Goal: Transaction & Acquisition: Purchase product/service

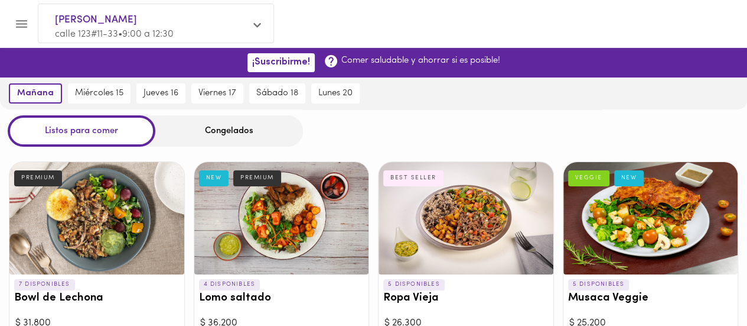
click at [543, 94] on div "[DATE] [DATE] 15 [DATE] 16 [DATE] 17 [DATE] 18 [DATE] 20" at bounding box center [373, 93] width 747 height 32
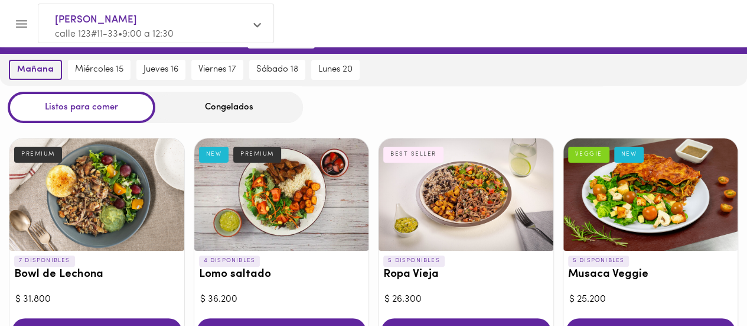
click at [36, 73] on span "mañana" at bounding box center [35, 69] width 37 height 11
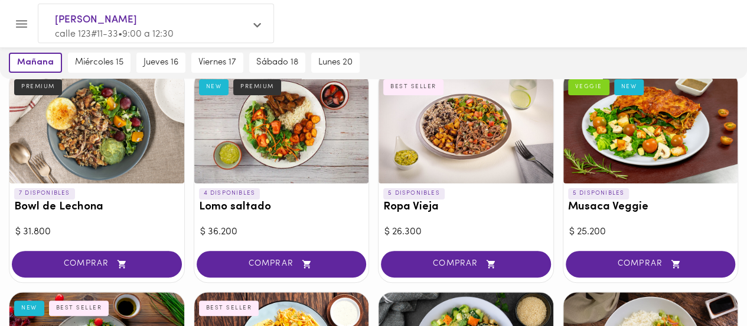
scroll to position [92, 0]
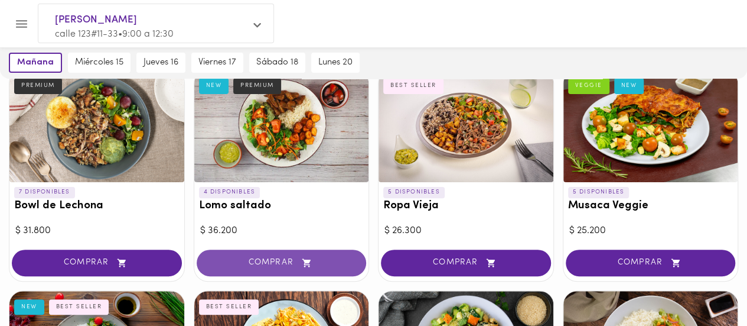
click at [281, 259] on span "COMPRAR" at bounding box center [282, 263] width 141 height 10
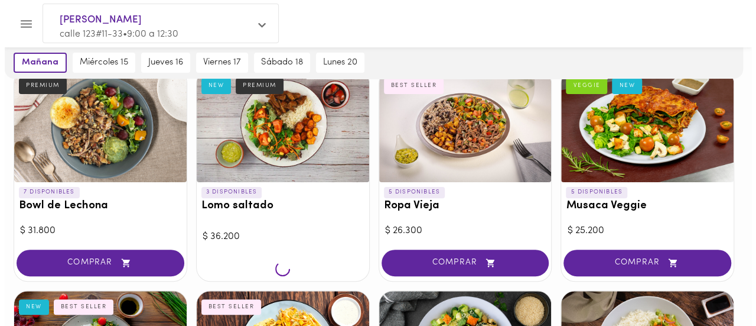
scroll to position [93, 0]
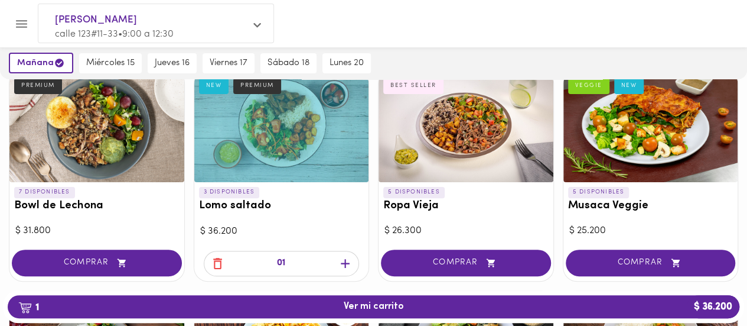
click at [345, 264] on icon "button" at bounding box center [345, 263] width 9 height 9
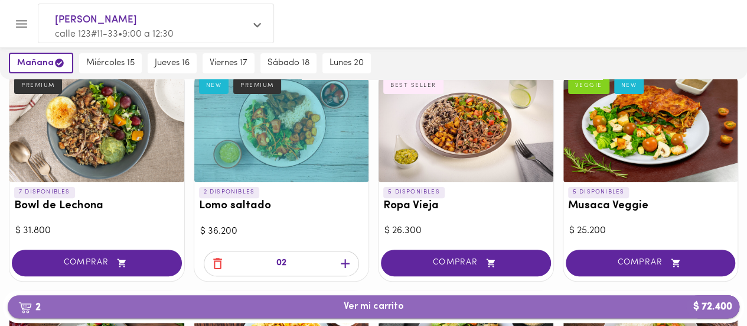
click at [408, 308] on span "2 Ver mi carrito $ 72.400" at bounding box center [373, 306] width 713 height 11
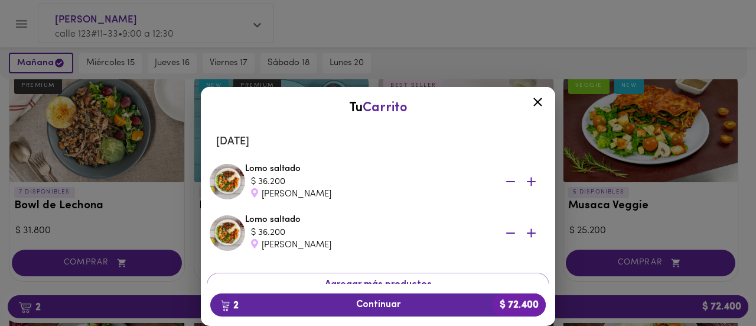
click at [466, 55] on div "Tu Carrito [DATE] Lomo saltado $ 36.200 [PERSON_NAME] Lomo saltado $ 36.200 [PE…" at bounding box center [378, 187] width 756 height 277
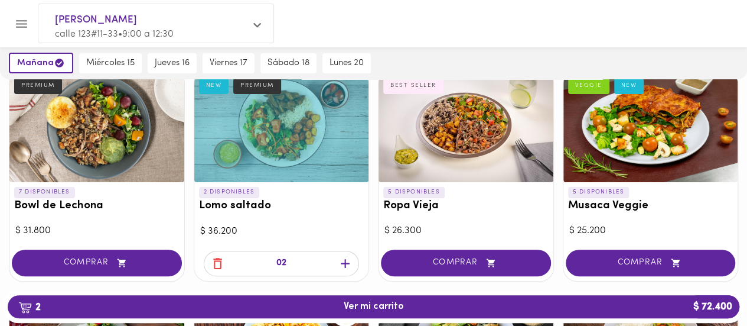
click at [256, 27] on icon at bounding box center [257, 25] width 8 height 5
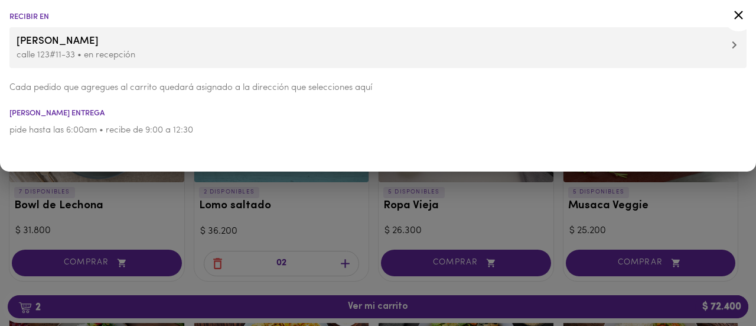
click at [730, 43] on span "[PERSON_NAME]" at bounding box center [378, 41] width 723 height 15
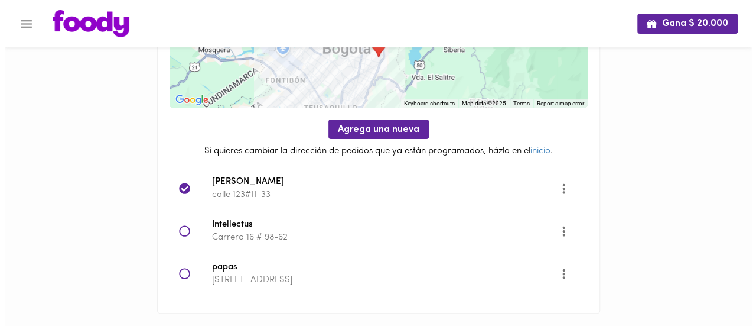
scroll to position [110, 0]
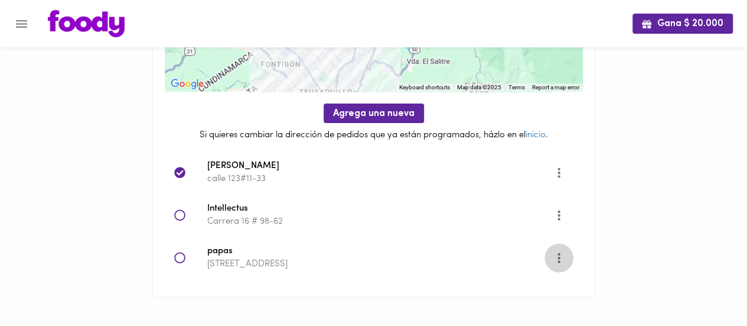
drag, startPoint x: 557, startPoint y: 253, endPoint x: 558, endPoint y: 261, distance: 7.1
click at [558, 261] on icon "More" at bounding box center [559, 257] width 15 height 15
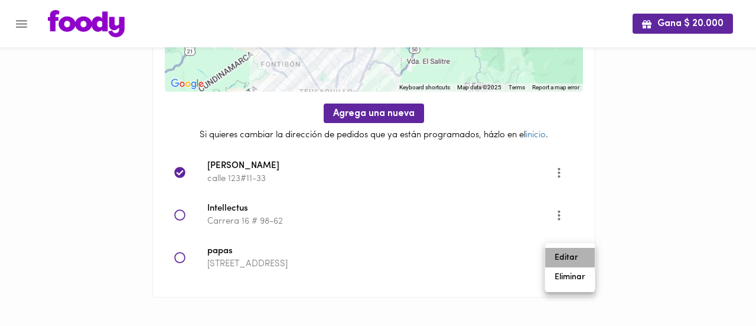
click at [562, 257] on li "Editar" at bounding box center [570, 257] width 50 height 19
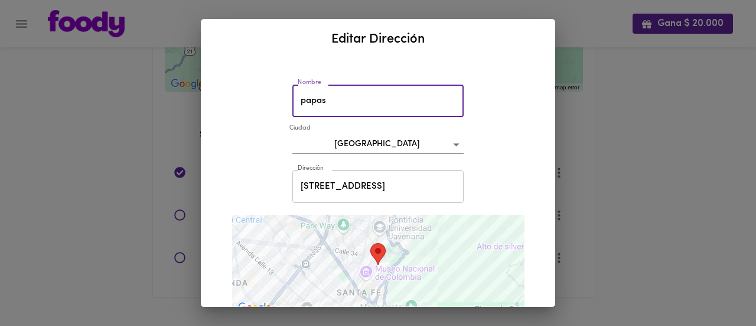
click at [357, 105] on input "papas" at bounding box center [377, 100] width 171 height 32
type input "p"
type input "casa"
click at [342, 161] on div "Nombre [GEOGRAPHIC_DATA] bogota Dirección [STREET_ADDRESS] Dirección ← Move lef…" at bounding box center [378, 309] width 325 height 490
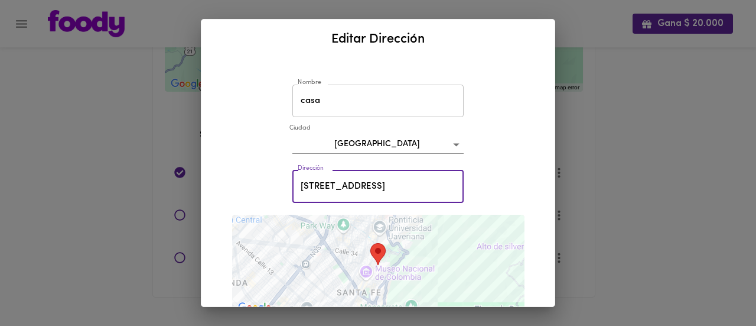
click at [304, 182] on input "[STREET_ADDRESS]" at bounding box center [377, 186] width 171 height 32
click at [435, 186] on input "[STREET_ADDRESS]" at bounding box center [377, 186] width 171 height 32
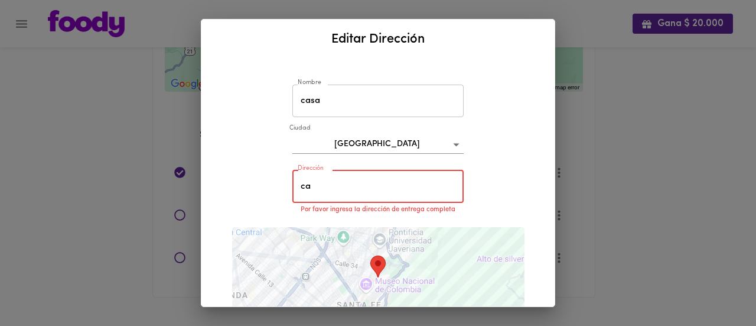
type input "c"
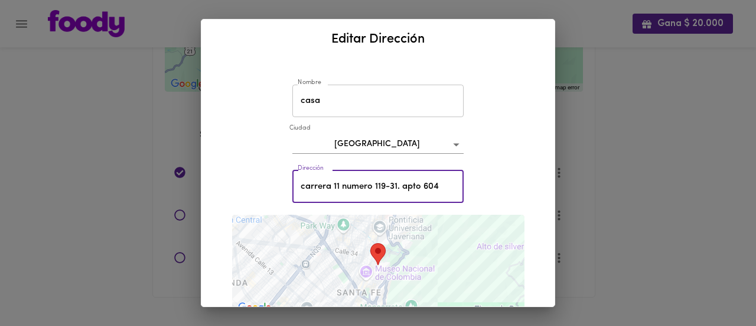
type input "carrera 11 numero 119-31. apto 604"
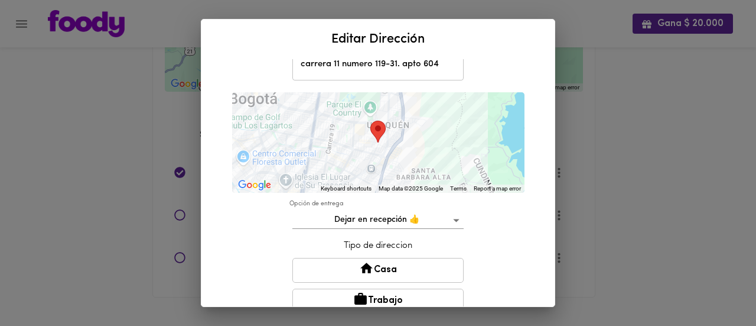
scroll to position [135, 0]
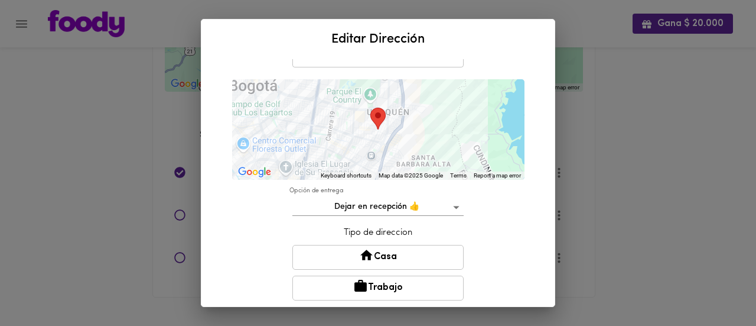
click at [378, 256] on button "Casa" at bounding box center [377, 257] width 171 height 25
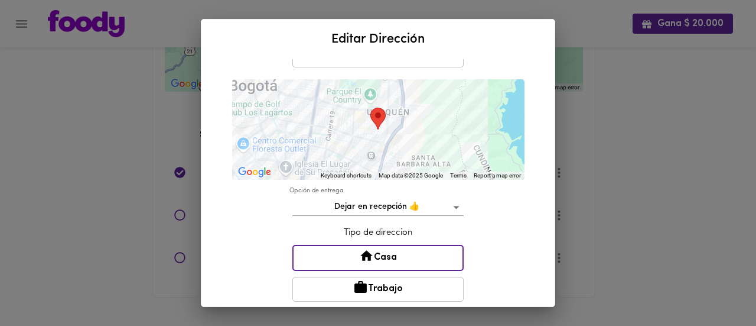
scroll to position [252, 0]
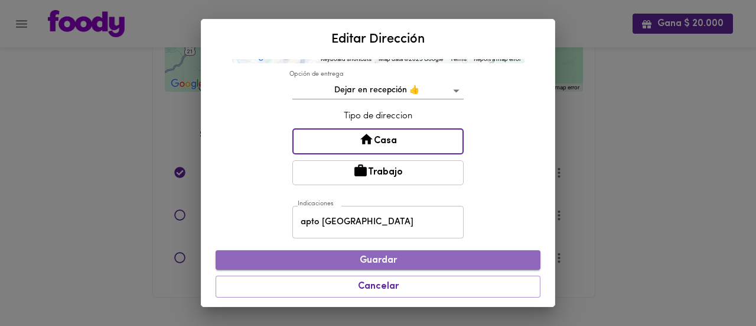
click at [407, 263] on span "Guardar" at bounding box center [378, 260] width 306 height 11
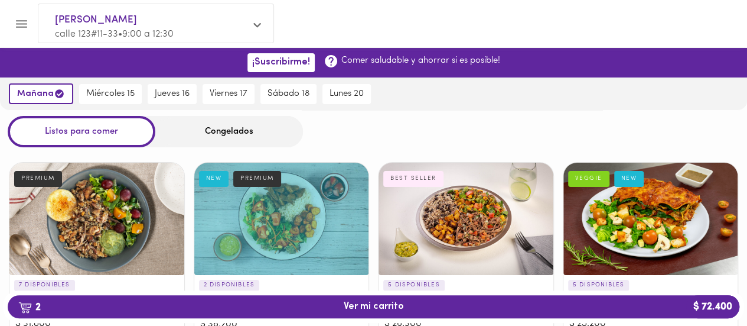
click at [261, 27] on icon at bounding box center [257, 25] width 8 height 9
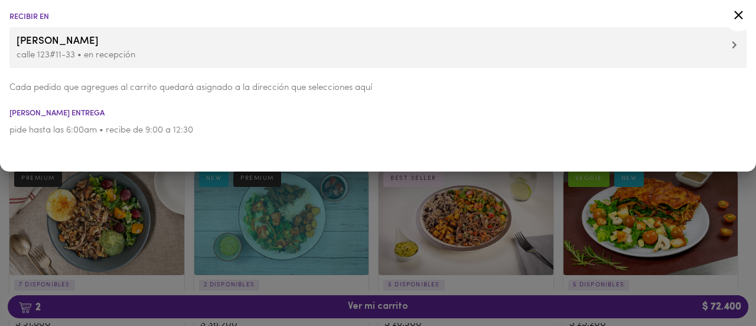
click at [730, 48] on span "[PERSON_NAME]" at bounding box center [378, 41] width 723 height 15
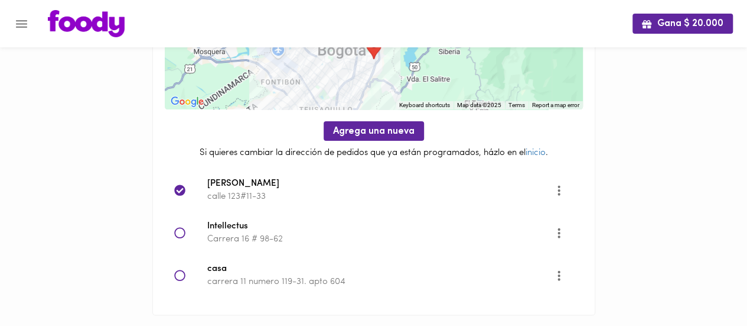
scroll to position [110, 0]
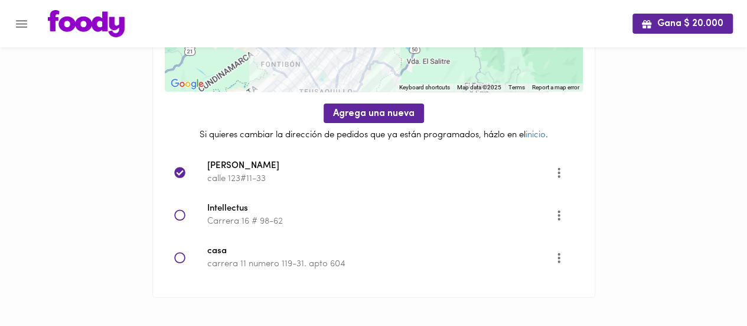
click at [181, 252] on icon at bounding box center [180, 258] width 12 height 12
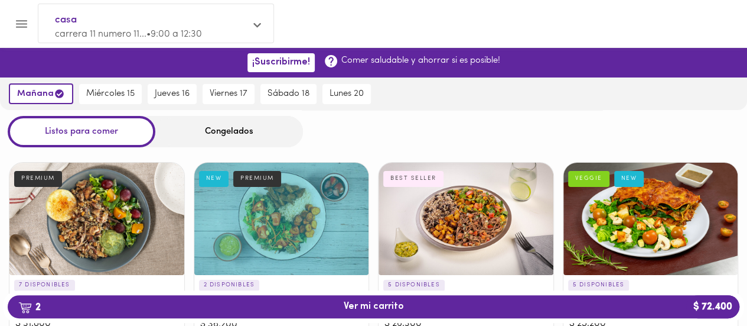
click at [250, 30] on div "casa carrera 11 numero 11... • 9:00 a 12:30" at bounding box center [155, 26] width 235 height 45
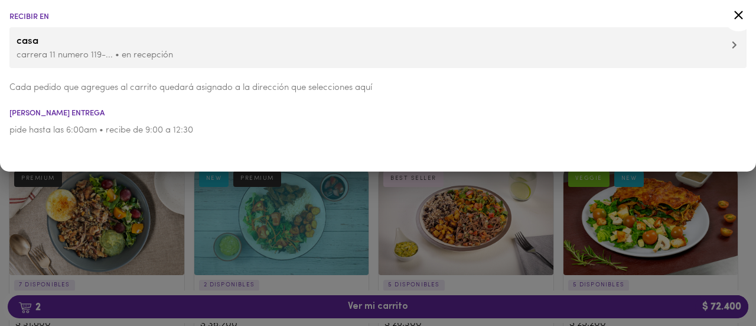
click at [724, 49] on p "carrera 11 numero 119-... • en recepción" at bounding box center [378, 55] width 723 height 12
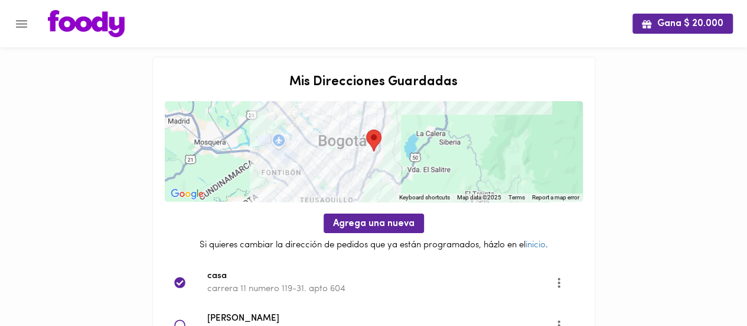
scroll to position [110, 0]
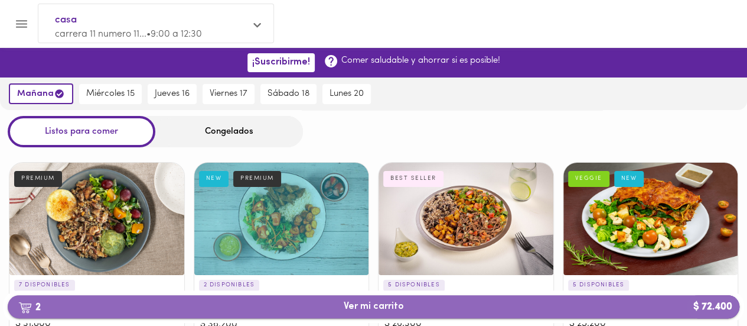
click at [364, 310] on span "2 Ver mi carrito $ 72.400" at bounding box center [374, 306] width 60 height 11
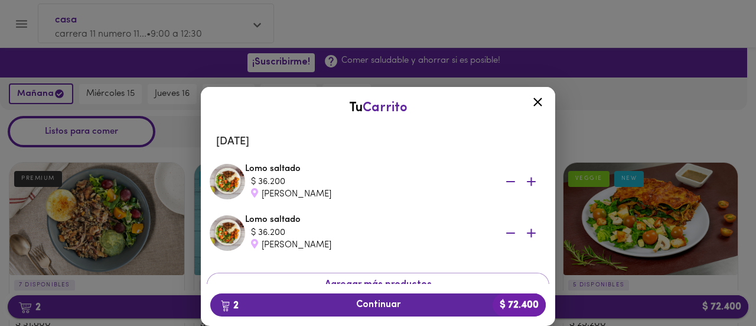
click at [364, 310] on span "2 Continuar $ 72.400" at bounding box center [378, 304] width 317 height 11
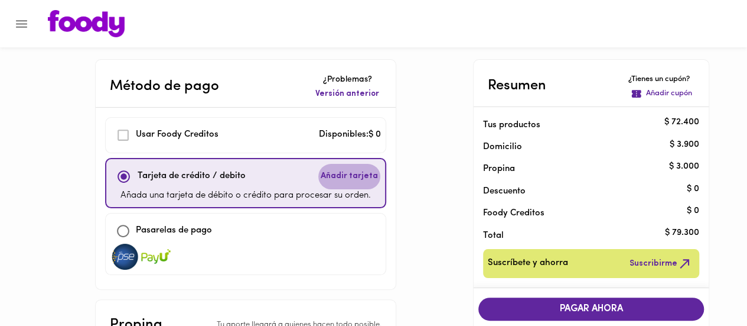
click at [345, 173] on span "Añadir tarjeta" at bounding box center [349, 176] width 57 height 12
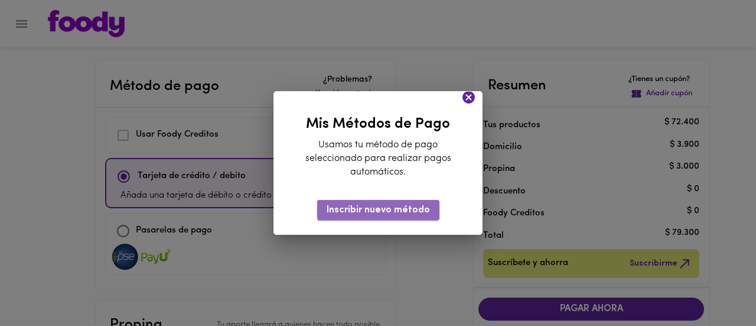
click at [398, 211] on span "Inscribir nuevo método" at bounding box center [378, 209] width 103 height 11
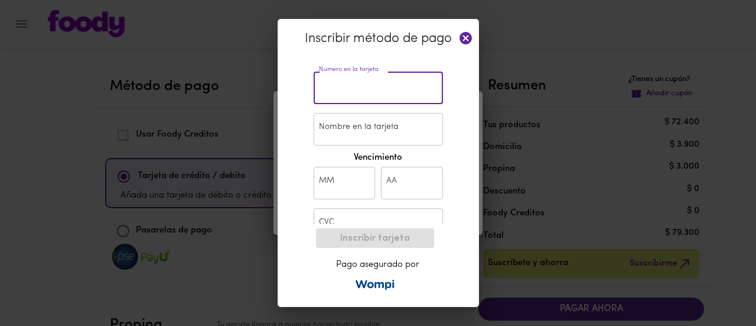
click at [349, 84] on input "text" at bounding box center [378, 87] width 129 height 32
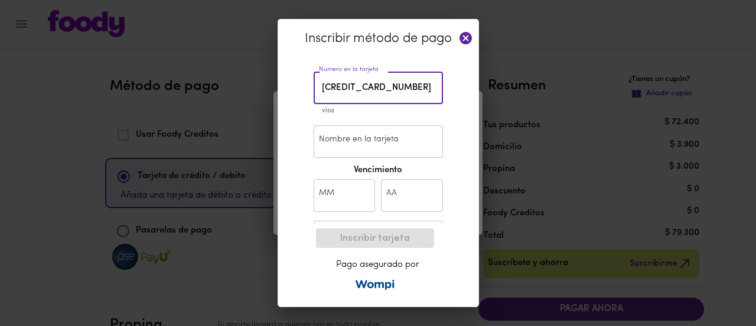
type input "[CREDIT_CARD_NUMBER]"
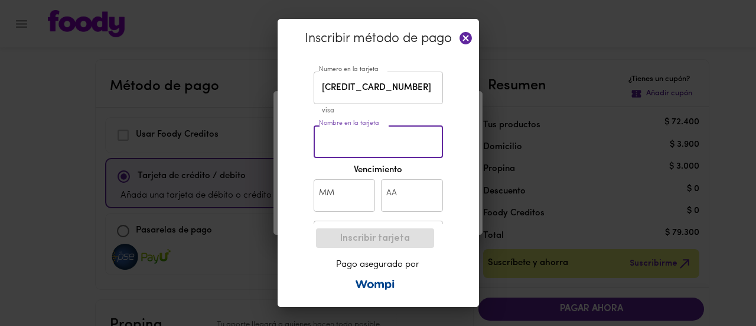
click at [333, 150] on input "Nombre en la tarjeta" at bounding box center [378, 141] width 129 height 32
type input "[PERSON_NAME]"
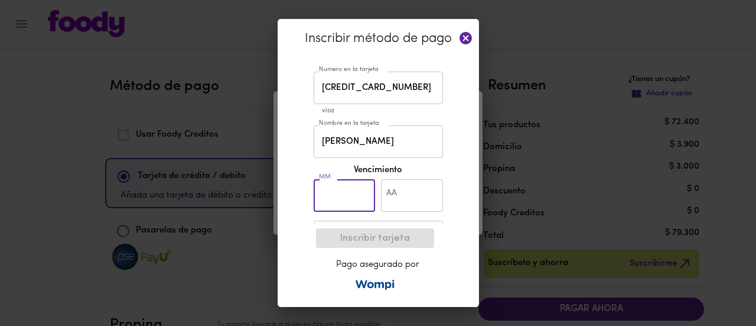
click at [360, 190] on input "text" at bounding box center [345, 195] width 62 height 32
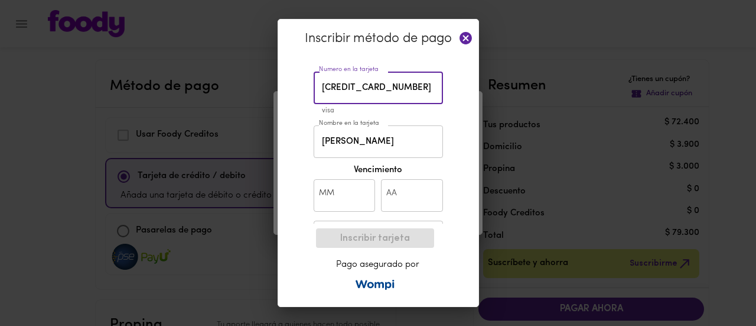
click at [415, 90] on input "[CREDIT_CARD_NUMBER]" at bounding box center [378, 87] width 129 height 32
type input "[CREDIT_CARD_NUMBER]"
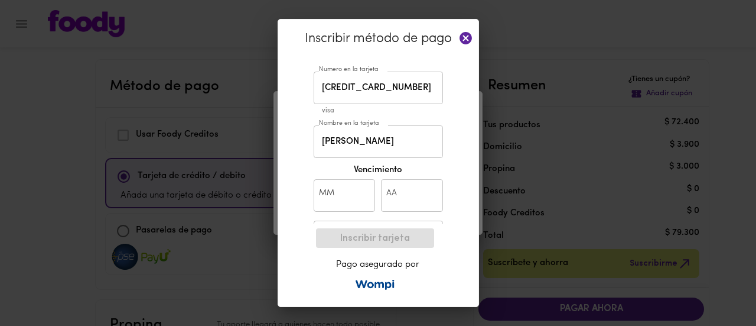
click at [523, 96] on div "Inscribir método de pago Numero en la tarjeta [CREDIT_CARD_NUMBER] Numero en la…" at bounding box center [378, 163] width 756 height 326
click at [363, 190] on input "text" at bounding box center [345, 195] width 62 height 32
type input "04"
click at [436, 188] on input "text" at bounding box center [412, 195] width 62 height 32
click at [454, 207] on div "Inscribir método de pago Numero en la tarjeta [CREDIT_CARD_NUMBER] Numero en la…" at bounding box center [378, 163] width 201 height 288
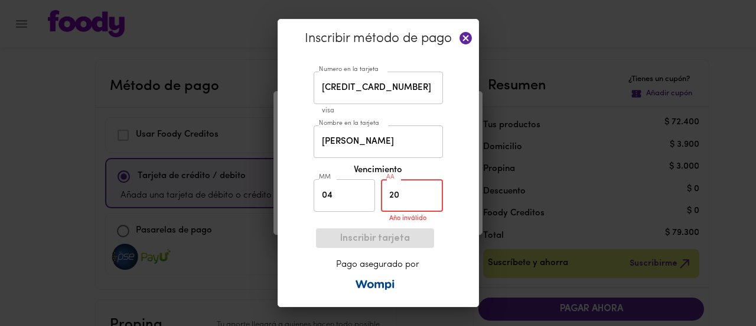
click at [424, 200] on input "20" at bounding box center [412, 195] width 62 height 32
type input "29"
click at [398, 229] on div "Inscribir tarjeta Pago asegurado por" at bounding box center [378, 258] width 122 height 71
click at [470, 284] on div "Inscribir método de pago Numero en la tarjeta [CREDIT_CARD_NUMBER] Numero en la…" at bounding box center [378, 163] width 201 height 288
click at [374, 240] on div "Inscribir tarjeta Pago asegurado por" at bounding box center [378, 258] width 122 height 71
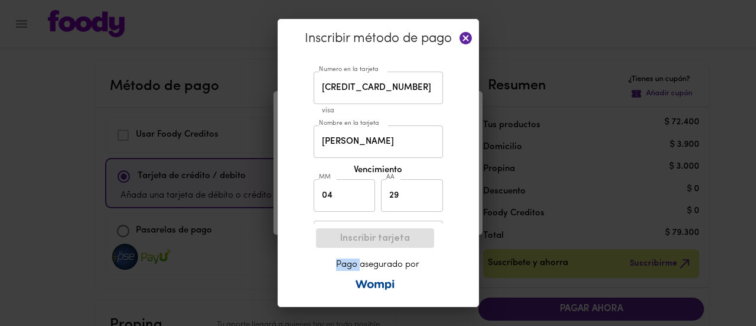
click at [374, 240] on div "Inscribir tarjeta Pago asegurado por" at bounding box center [378, 258] width 122 height 71
click at [435, 283] on div "Inscribir tarjeta Pago asegurado por" at bounding box center [378, 258] width 122 height 71
click at [464, 35] on icon at bounding box center [466, 38] width 12 height 12
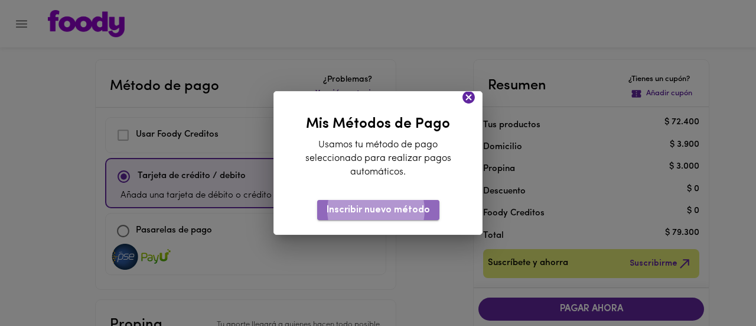
click at [388, 210] on span "Inscribir nuevo método" at bounding box center [378, 209] width 103 height 11
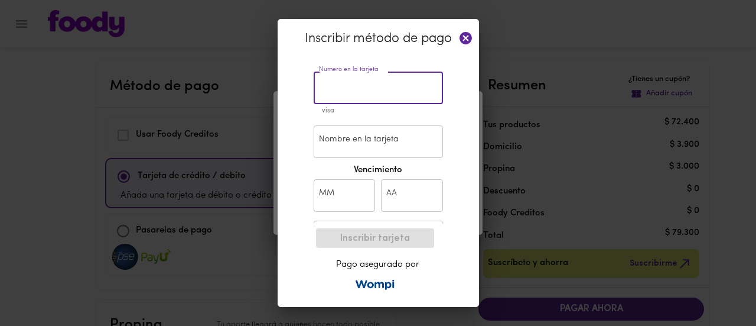
click at [368, 84] on input "text" at bounding box center [378, 87] width 129 height 32
type input "[CREDIT_CARD_NUMBER]"
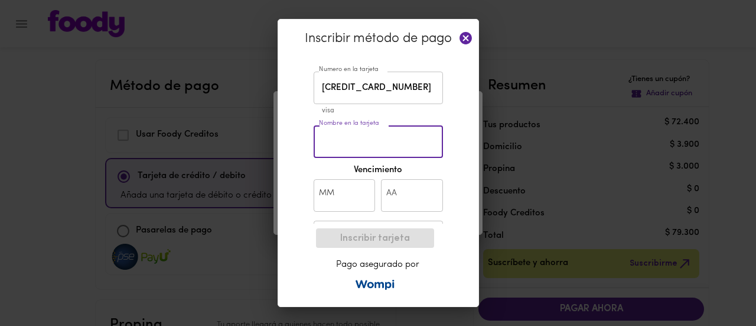
click at [358, 146] on input "Nombre en la tarjeta" at bounding box center [378, 141] width 129 height 32
type input "[PERSON_NAME]"
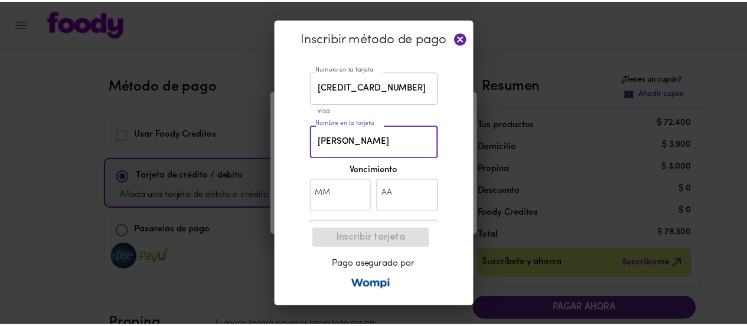
scroll to position [0, 0]
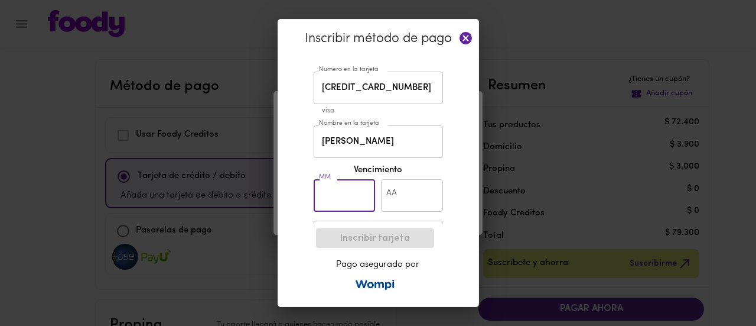
click at [350, 207] on input "text" at bounding box center [345, 195] width 62 height 32
type input "04"
click at [430, 187] on input "text" at bounding box center [412, 195] width 62 height 32
type input "29"
click at [480, 268] on div "Inscribir método de pago Numero en la tarjeta [CREDIT_CARD_NUMBER] Numero en la…" at bounding box center [378, 163] width 756 height 326
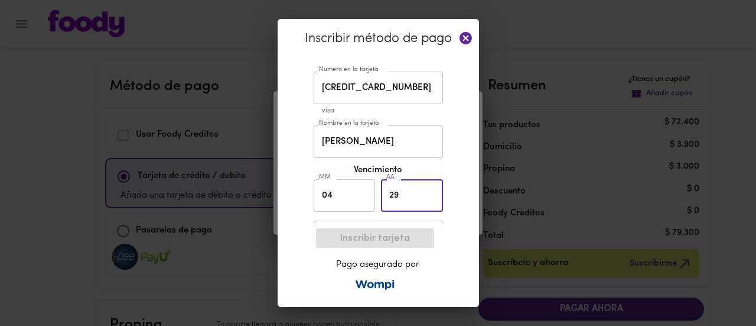
click at [427, 194] on input "29" at bounding box center [412, 195] width 62 height 32
click at [382, 254] on div "Inscribir tarjeta Pago asegurado por" at bounding box center [378, 258] width 122 height 71
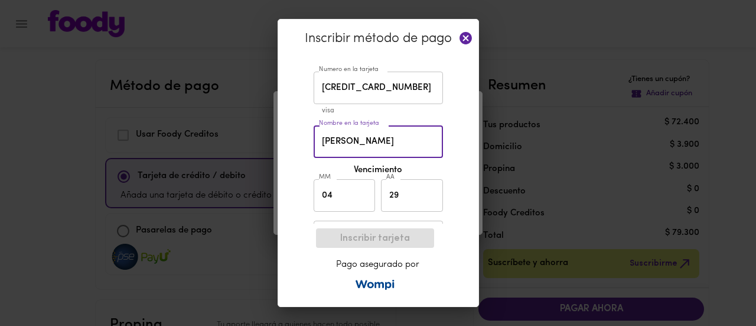
click at [425, 137] on input "[PERSON_NAME]" at bounding box center [378, 141] width 129 height 32
type input "[PERSON_NAME]"
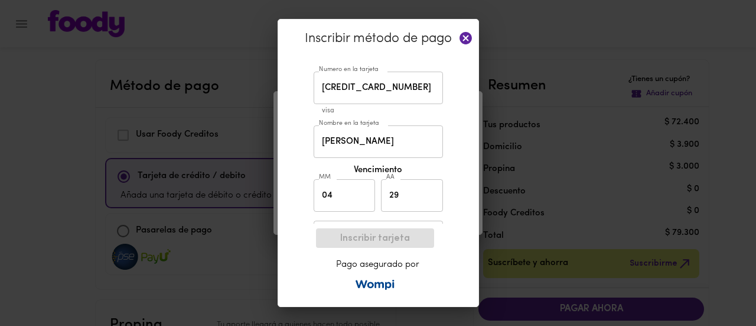
click at [393, 233] on div "Inscribir tarjeta Pago asegurado por" at bounding box center [378, 258] width 122 height 71
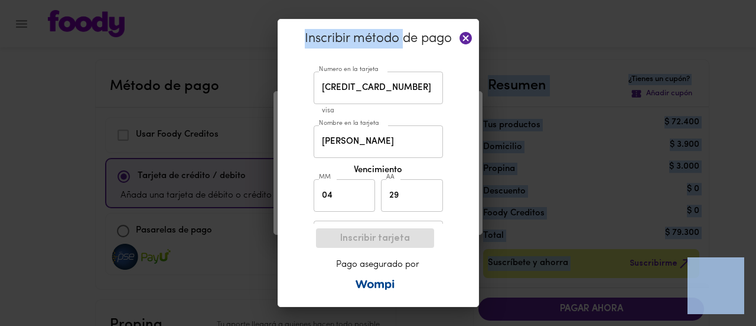
drag, startPoint x: 405, startPoint y: 31, endPoint x: 477, endPoint y: -10, distance: 82.8
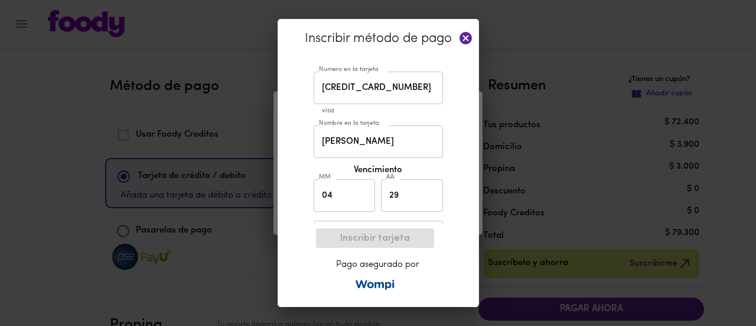
click at [581, 178] on div "Inscribir método de pago Numero en la tarjeta [CREDIT_CARD_NUMBER] Numero en la…" at bounding box center [378, 163] width 756 height 326
click at [586, 315] on div "Inscribir método de pago Numero en la tarjeta [CREDIT_CARD_NUMBER] Numero en la…" at bounding box center [378, 163] width 756 height 326
click at [391, 241] on div "Inscribir tarjeta Pago asegurado por" at bounding box center [378, 258] width 122 height 71
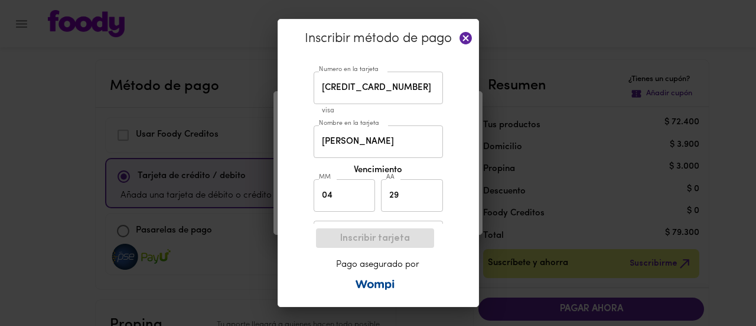
click at [434, 259] on p "Pago asegurado por" at bounding box center [377, 264] width 113 height 12
click at [467, 36] on icon at bounding box center [465, 38] width 15 height 15
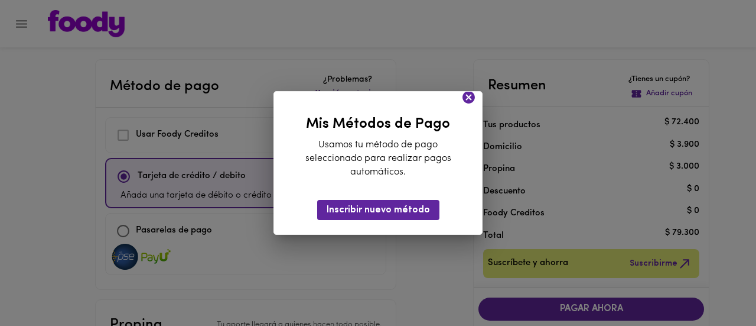
click at [469, 99] on icon at bounding box center [469, 97] width 12 height 12
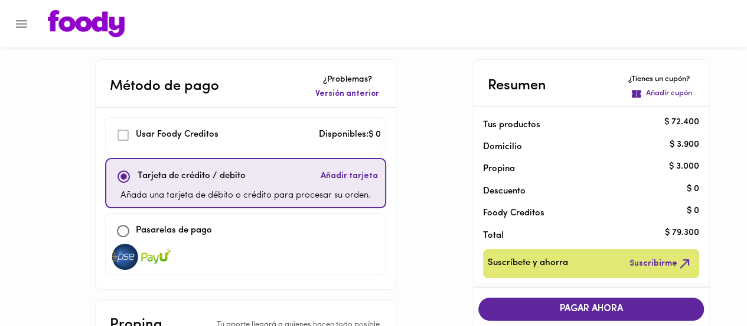
click at [121, 134] on div "Usar Foody Creditos" at bounding box center [164, 134] width 108 height 25
click at [123, 227] on input "checkbox" at bounding box center [122, 230] width 25 height 25
checkbox input "true"
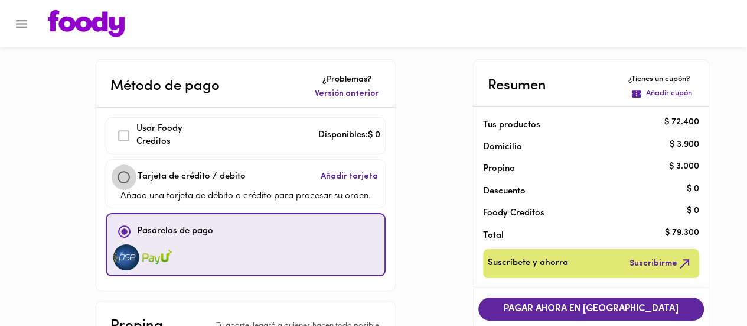
click at [125, 174] on input "checkbox" at bounding box center [123, 176] width 25 height 25
checkbox input "true"
checkbox input "false"
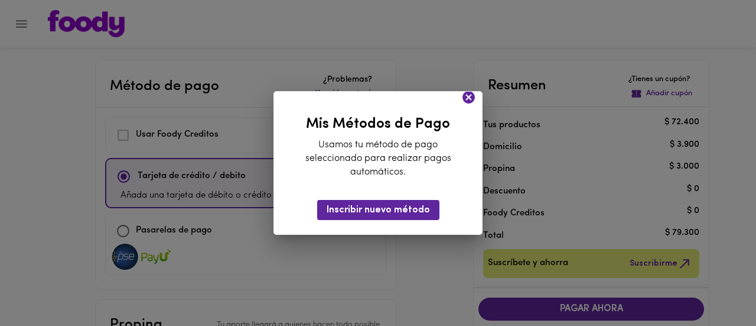
click at [464, 102] on icon at bounding box center [468, 97] width 15 height 15
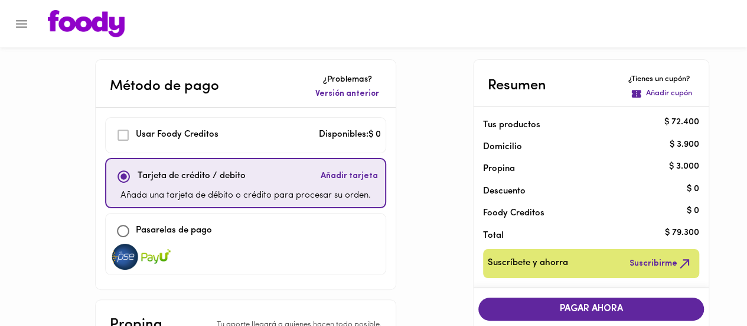
click at [356, 180] on span "Añadir tarjeta" at bounding box center [349, 176] width 57 height 12
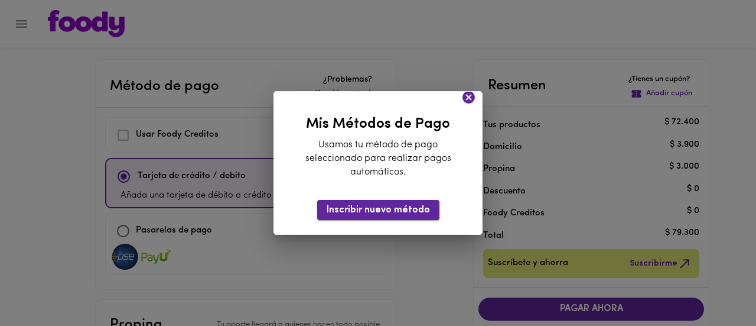
click at [371, 210] on span "Inscribir nuevo método" at bounding box center [378, 209] width 103 height 11
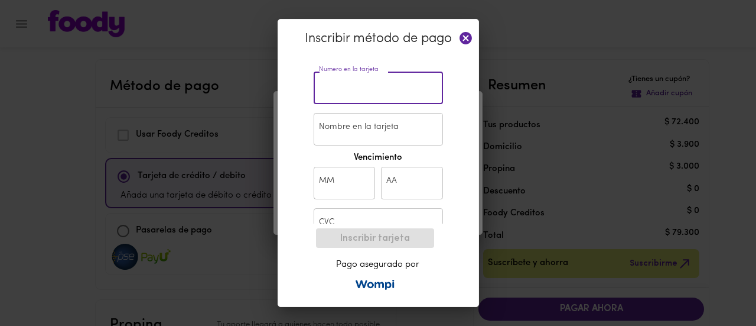
click at [334, 90] on input "text" at bounding box center [378, 87] width 129 height 32
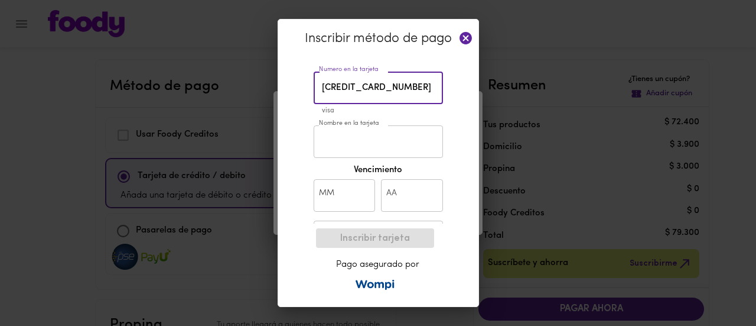
type input "[CREDIT_CARD_NUMBER]"
type input "[PERSON_NAME]"
click at [412, 94] on input "[CREDIT_CARD_NUMBER]" at bounding box center [378, 87] width 129 height 32
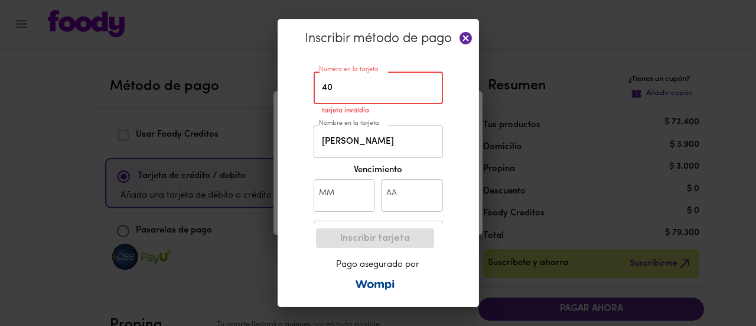
type input "4"
click at [464, 38] on icon at bounding box center [465, 38] width 15 height 15
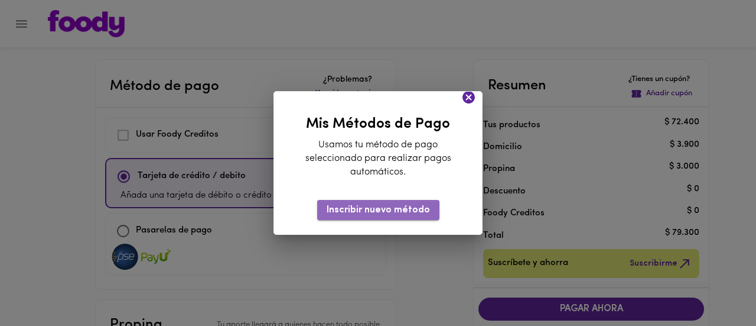
click at [392, 218] on button "Inscribir nuevo método" at bounding box center [378, 209] width 122 height 19
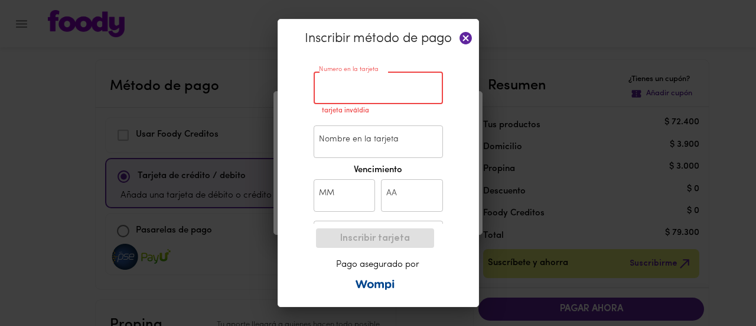
click at [419, 86] on input "text" at bounding box center [378, 87] width 129 height 32
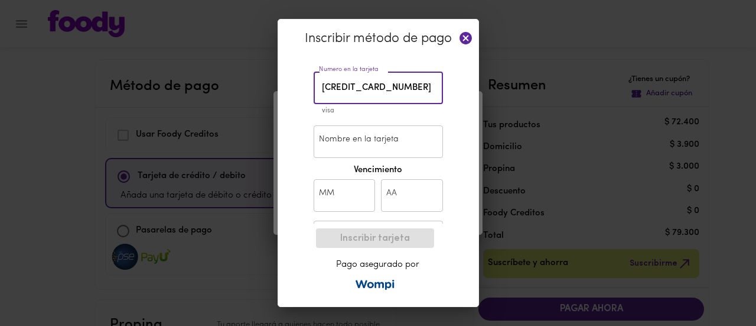
type input "[CREDIT_CARD_NUMBER]"
click at [342, 138] on input "Nombre en la tarjeta" at bounding box center [378, 141] width 129 height 32
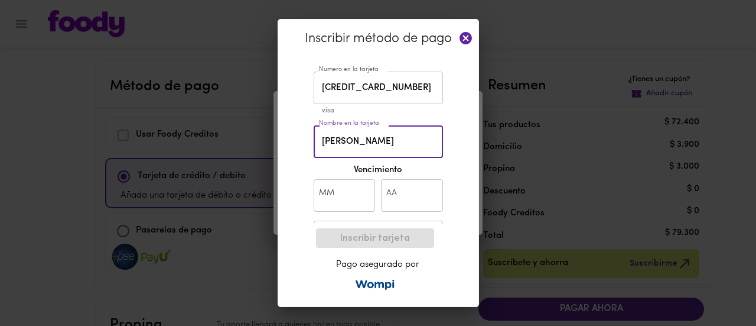
type input "[PERSON_NAME]"
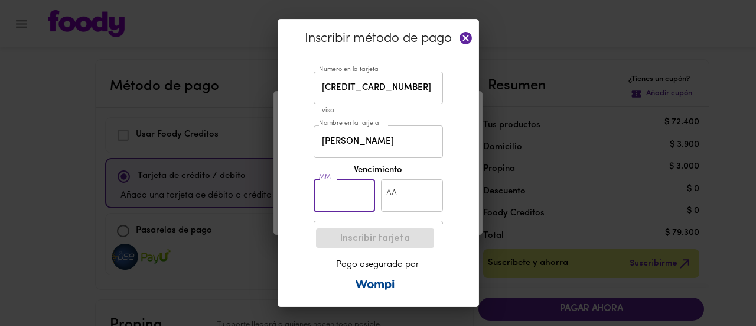
click at [326, 193] on input "text" at bounding box center [345, 195] width 62 height 32
type input "04"
click at [415, 196] on input "text" at bounding box center [412, 195] width 62 height 32
type input "29"
click at [412, 231] on div "Inscribir tarjeta Pago asegurado por" at bounding box center [378, 258] width 122 height 71
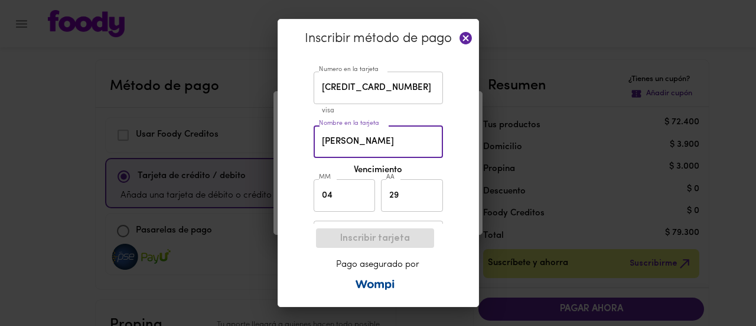
click at [429, 147] on input "[PERSON_NAME]" at bounding box center [378, 141] width 129 height 32
type input "[PERSON_NAME]"
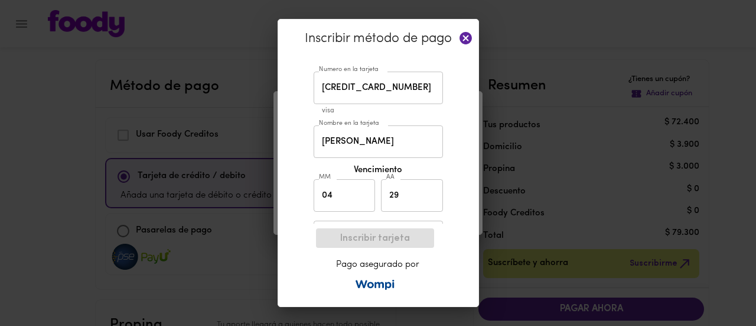
click at [405, 239] on div "Inscribir tarjeta Pago asegurado por" at bounding box center [378, 258] width 122 height 71
click at [381, 287] on img at bounding box center [375, 284] width 41 height 10
click at [466, 43] on icon at bounding box center [466, 38] width 12 height 12
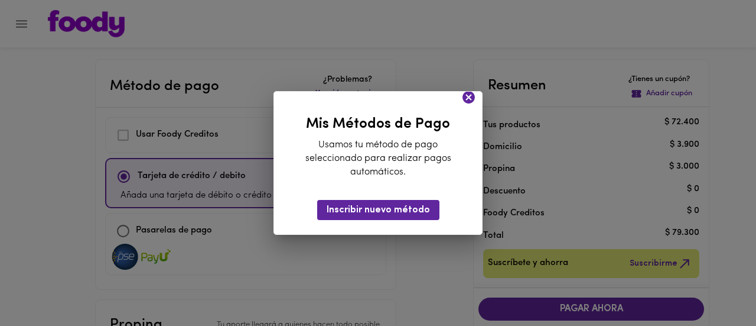
click at [469, 100] on icon at bounding box center [469, 97] width 12 height 12
